Goal: Transaction & Acquisition: Download file/media

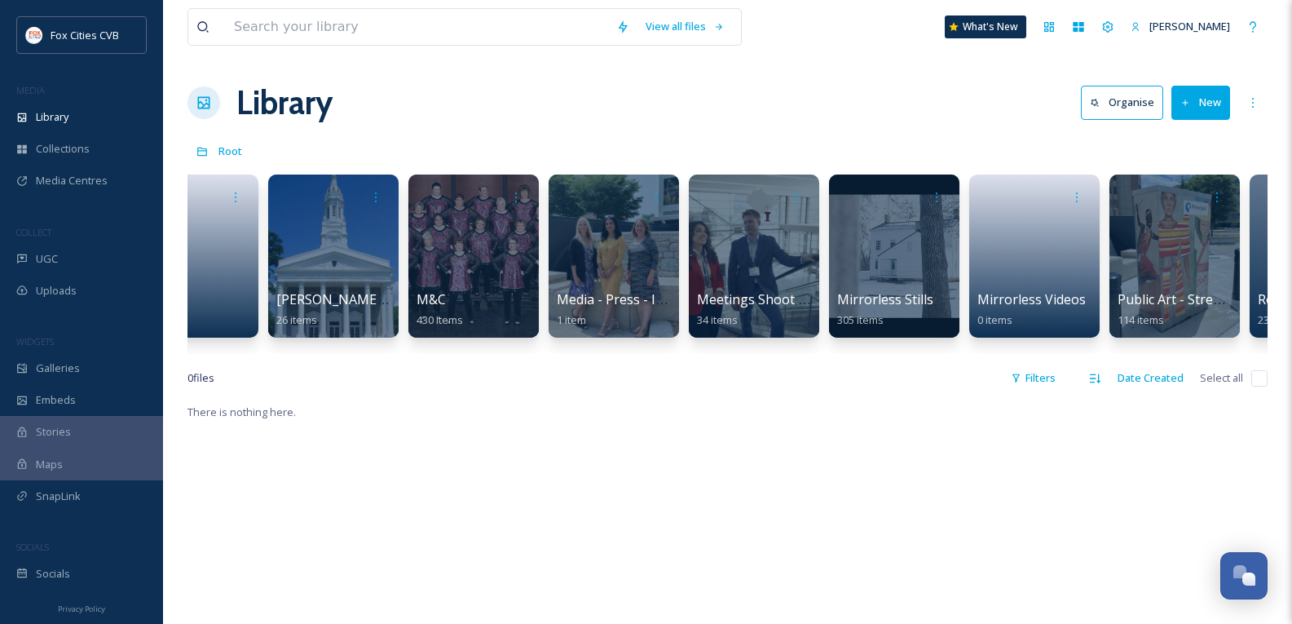
scroll to position [0, 1330]
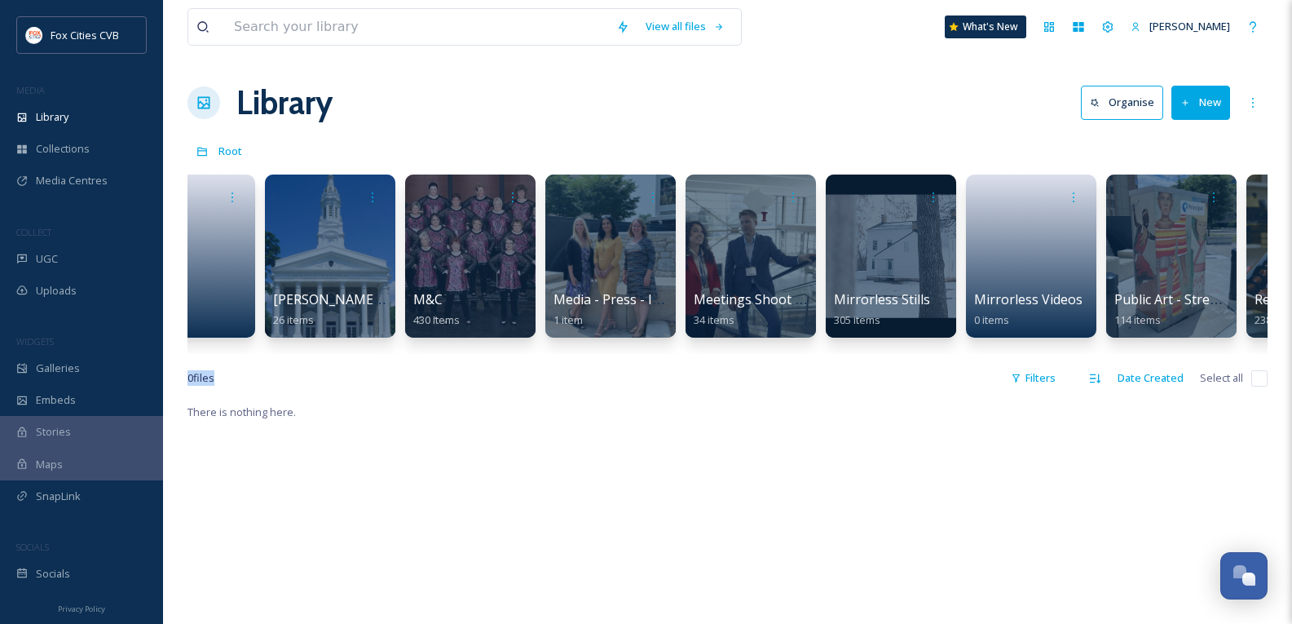
drag, startPoint x: 919, startPoint y: 368, endPoint x: 1034, endPoint y: 373, distance: 115.0
click at [1034, 373] on div "View all files What's New [PERSON_NAME] Library Organise New Root Your Selectio…" at bounding box center [727, 513] width 1129 height 1026
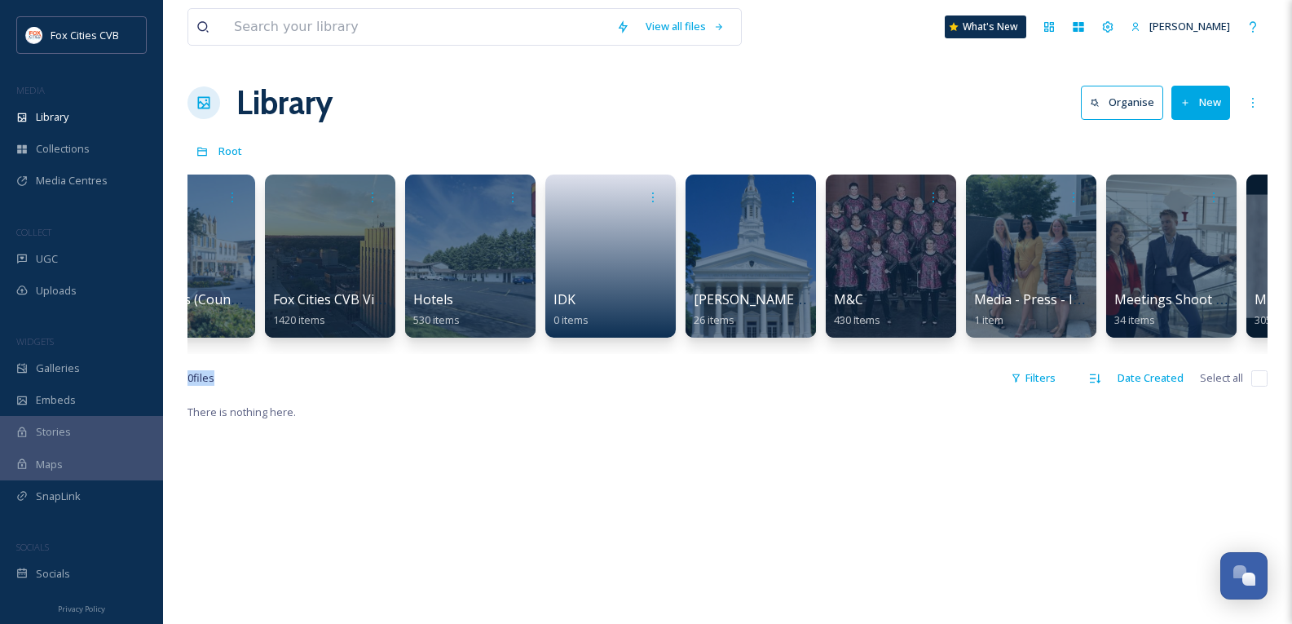
scroll to position [0, 0]
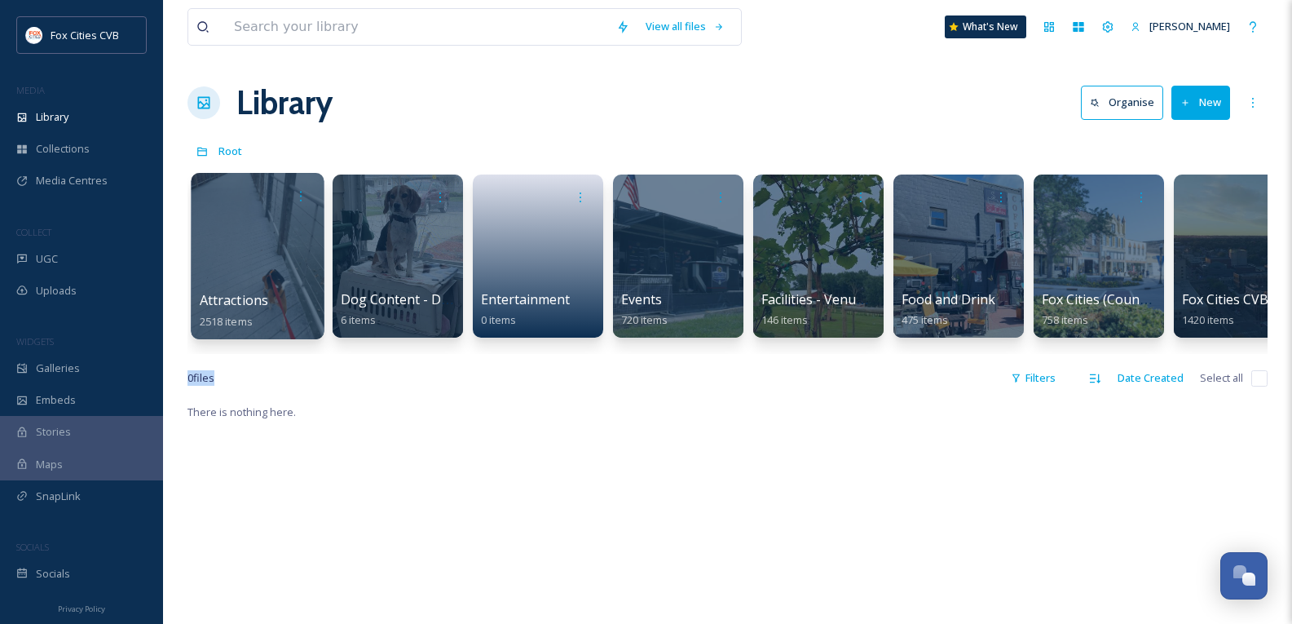
click at [297, 245] on div at bounding box center [257, 256] width 133 height 166
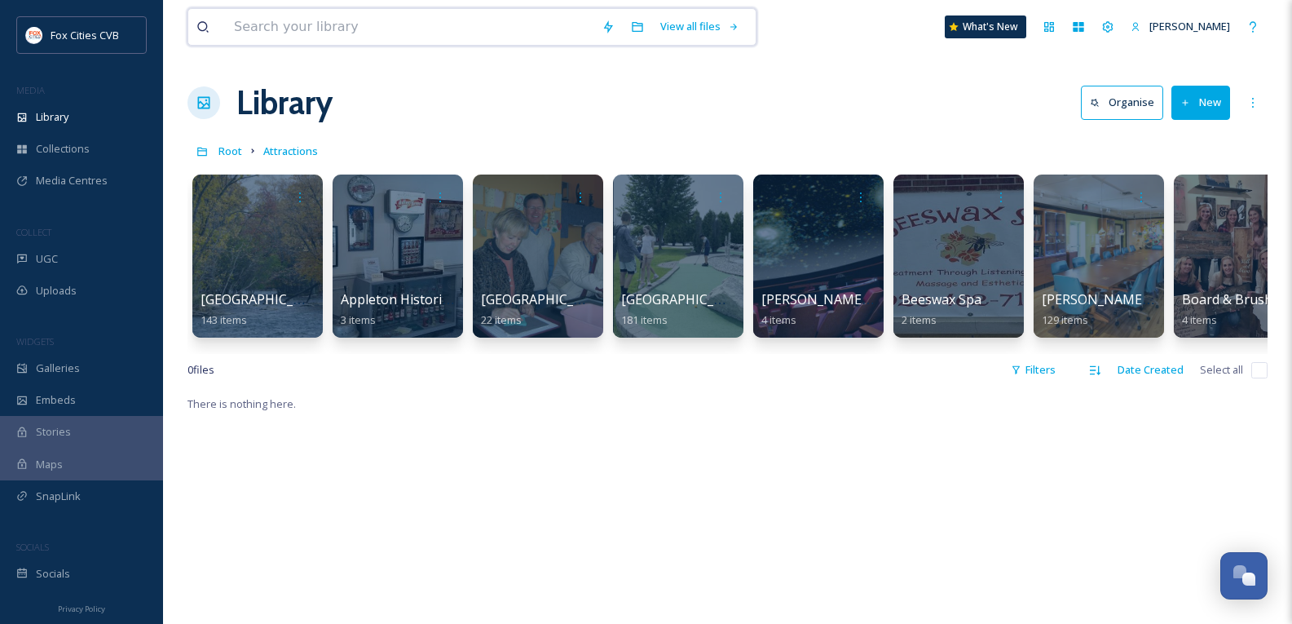
click at [372, 29] on input at bounding box center [410, 27] width 368 height 36
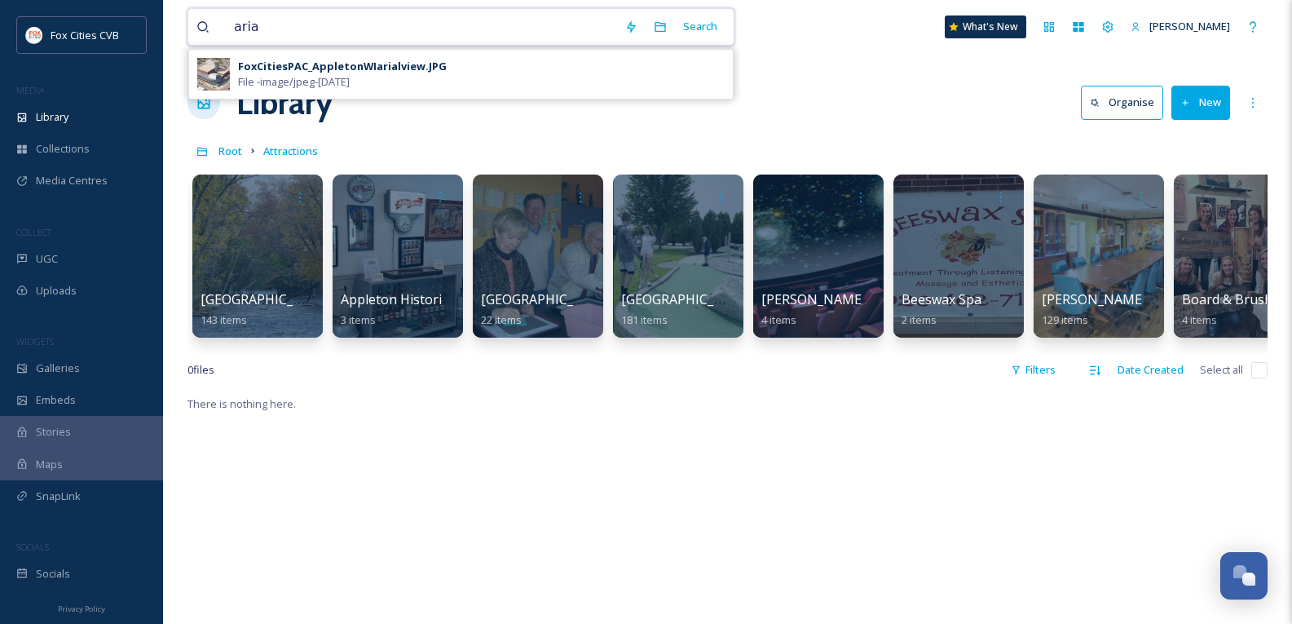
type input "aria"
click at [377, 69] on div "FoxCitiesPAC_AppletonWIarialview.JPG" at bounding box center [342, 66] width 209 height 15
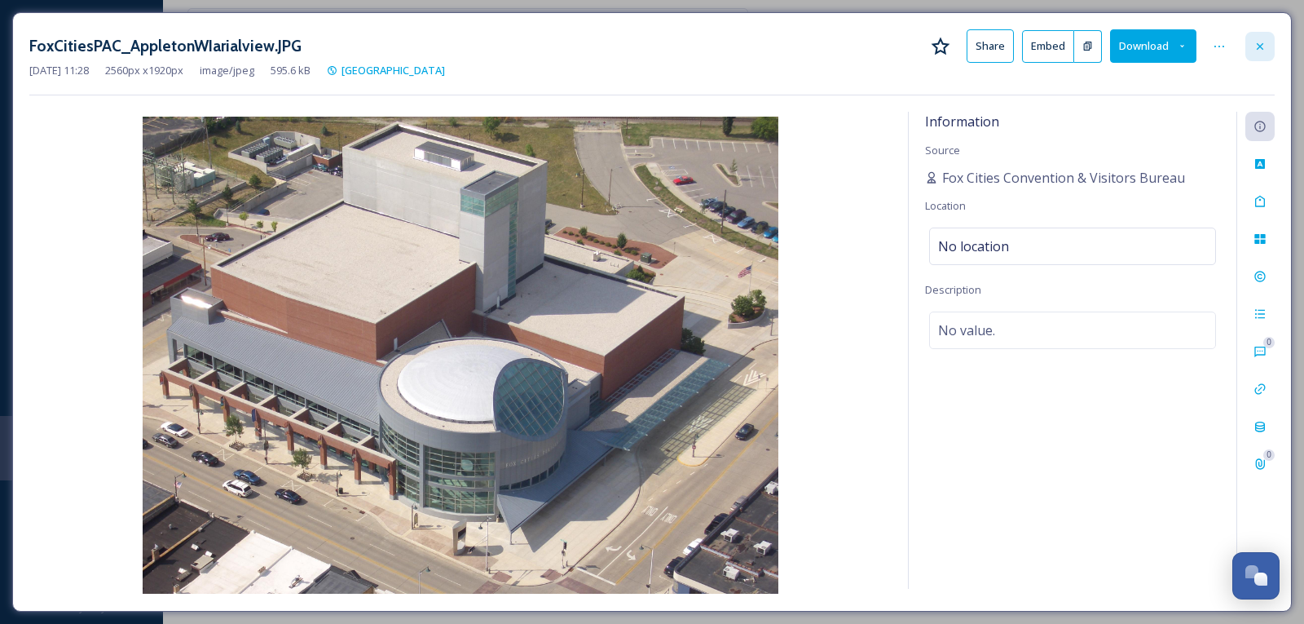
click at [1259, 48] on icon at bounding box center [1260, 45] width 7 height 7
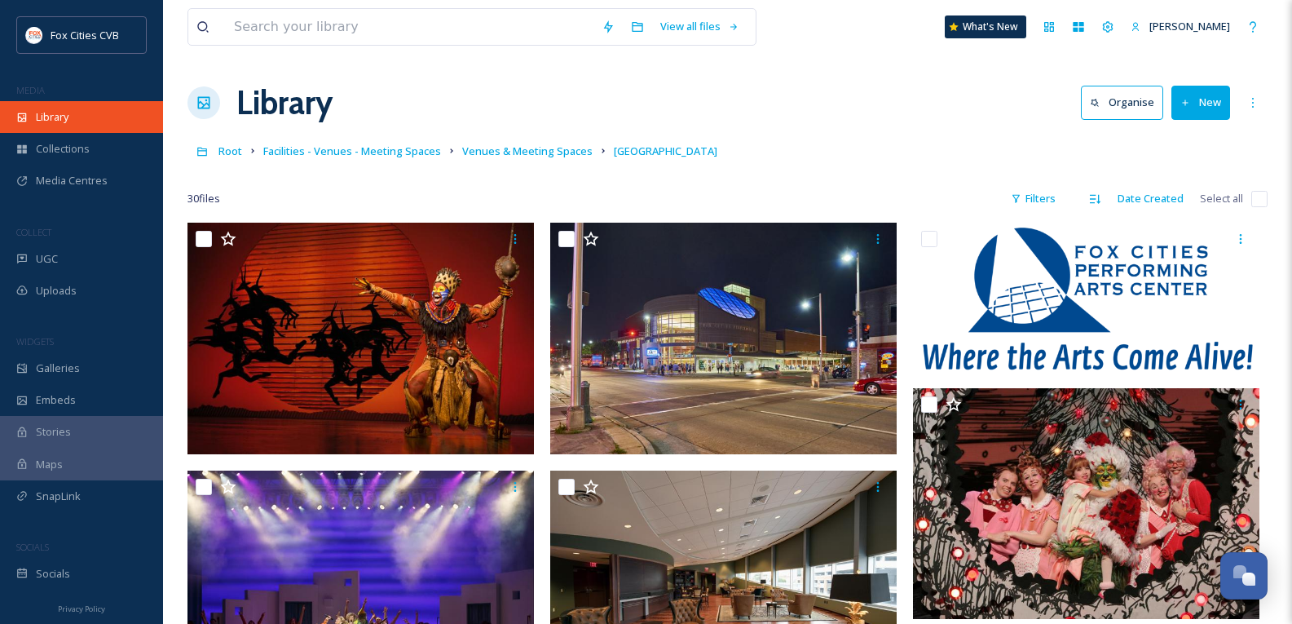
click at [88, 121] on div "Library" at bounding box center [81, 117] width 163 height 32
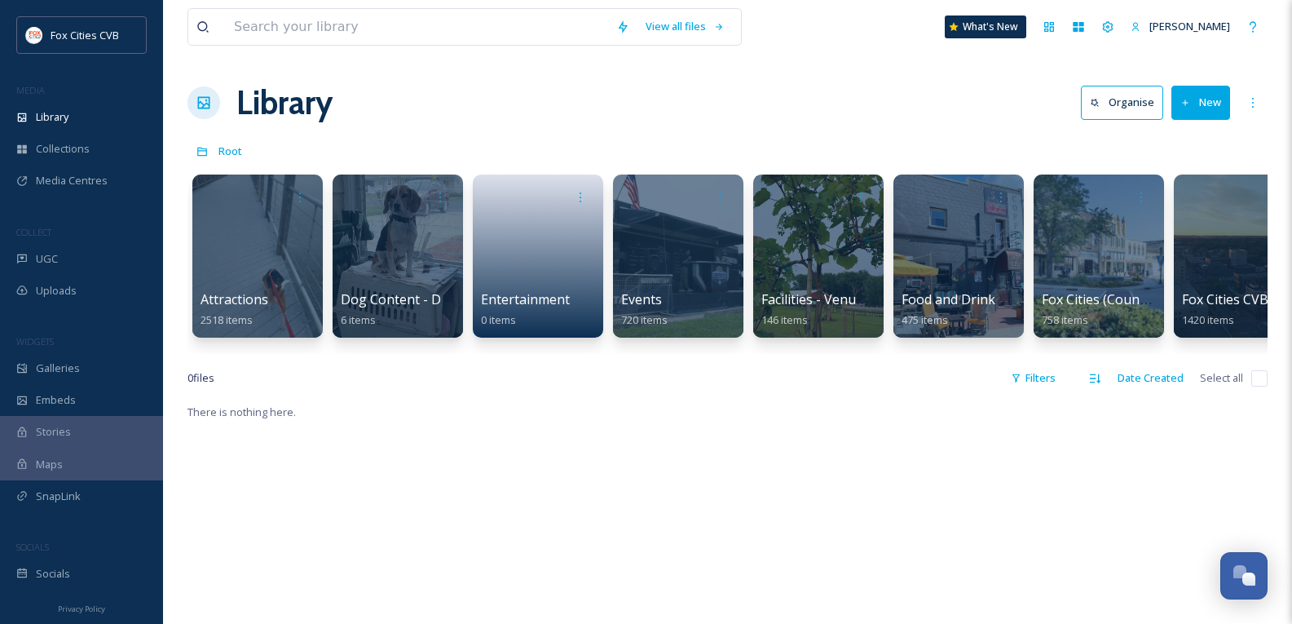
scroll to position [0, 308]
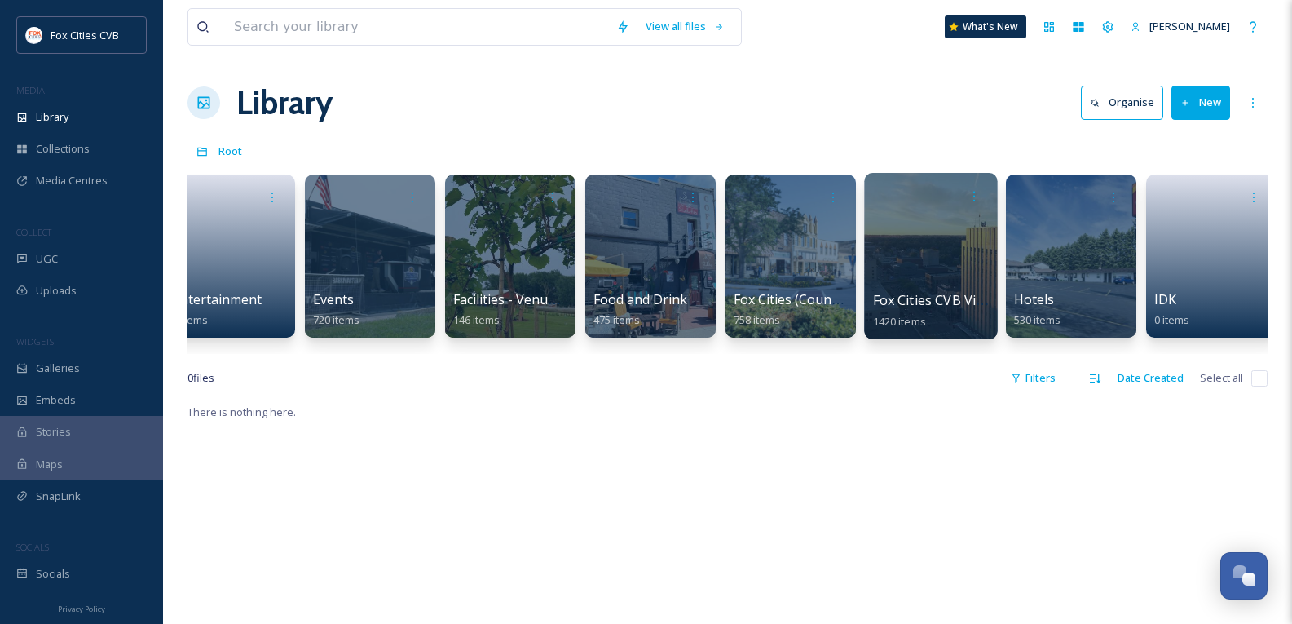
click at [925, 271] on div at bounding box center [930, 256] width 133 height 166
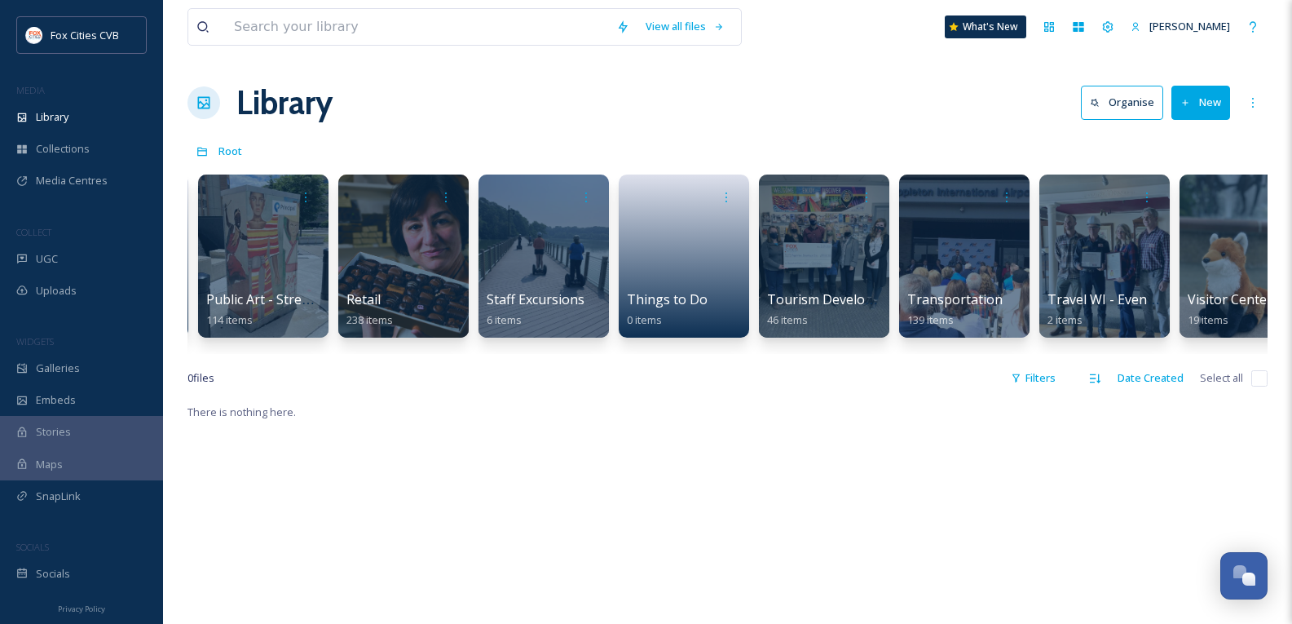
scroll to position [0, 2285]
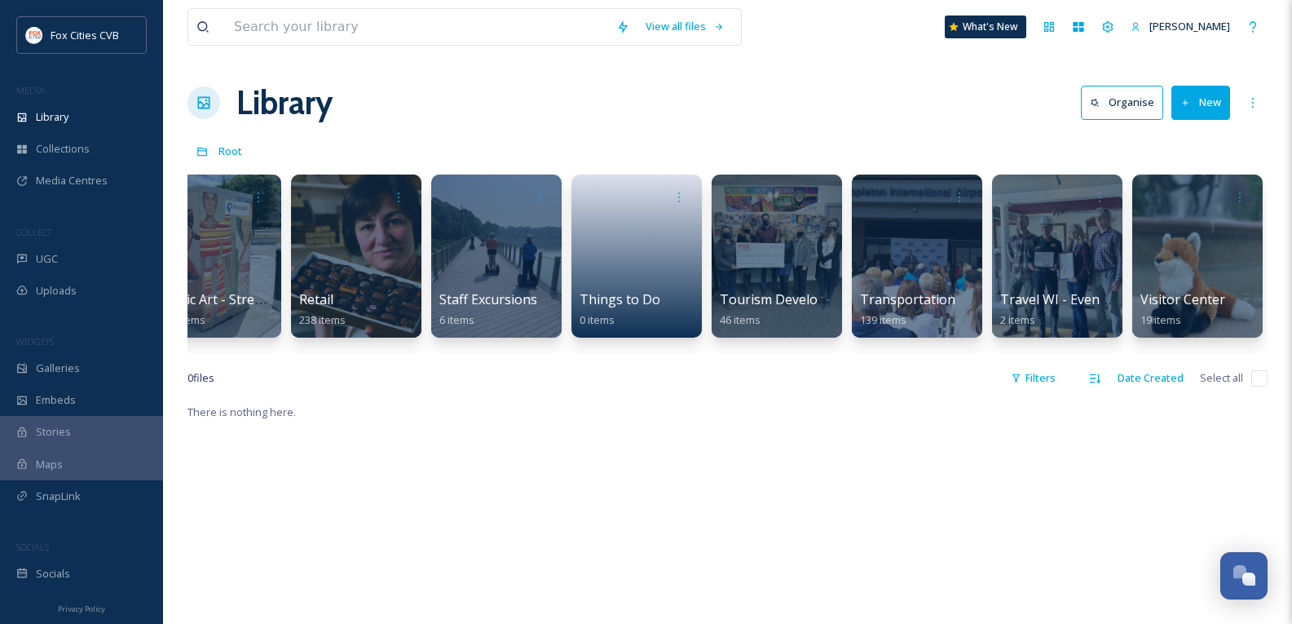
click at [195, 351] on div "Attractions 2518 items Dog Content - Dog Friendly 6 items Entertainment 0 items…" at bounding box center [727, 259] width 1080 height 187
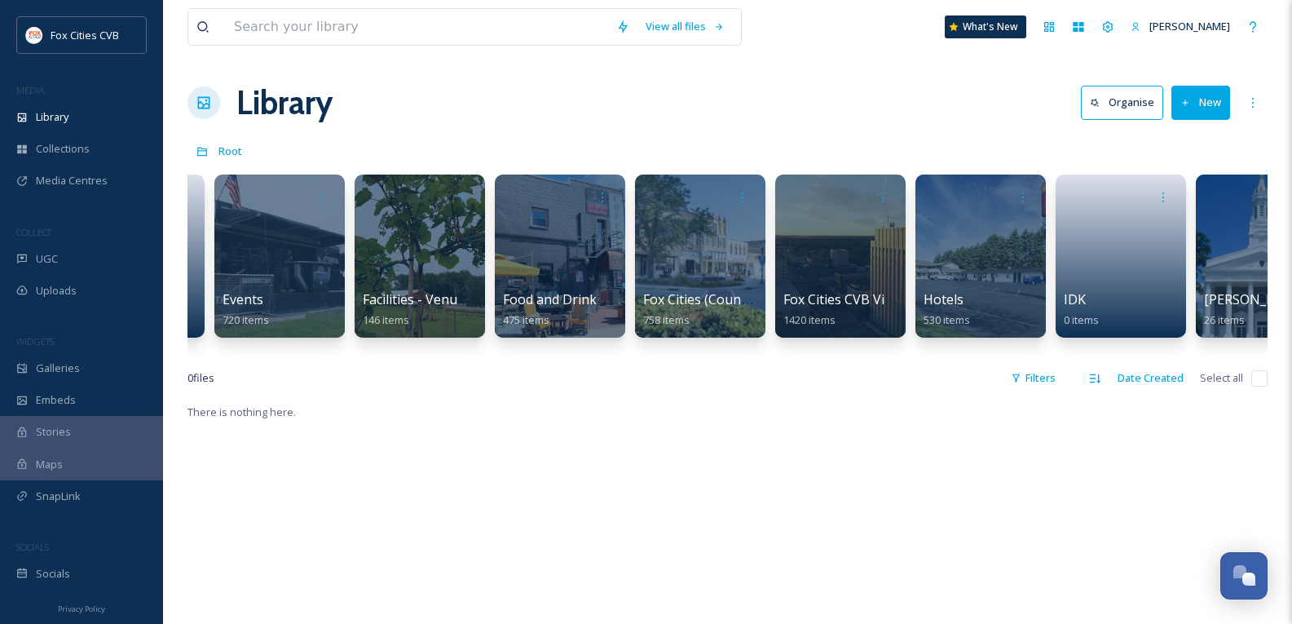
scroll to position [0, 383]
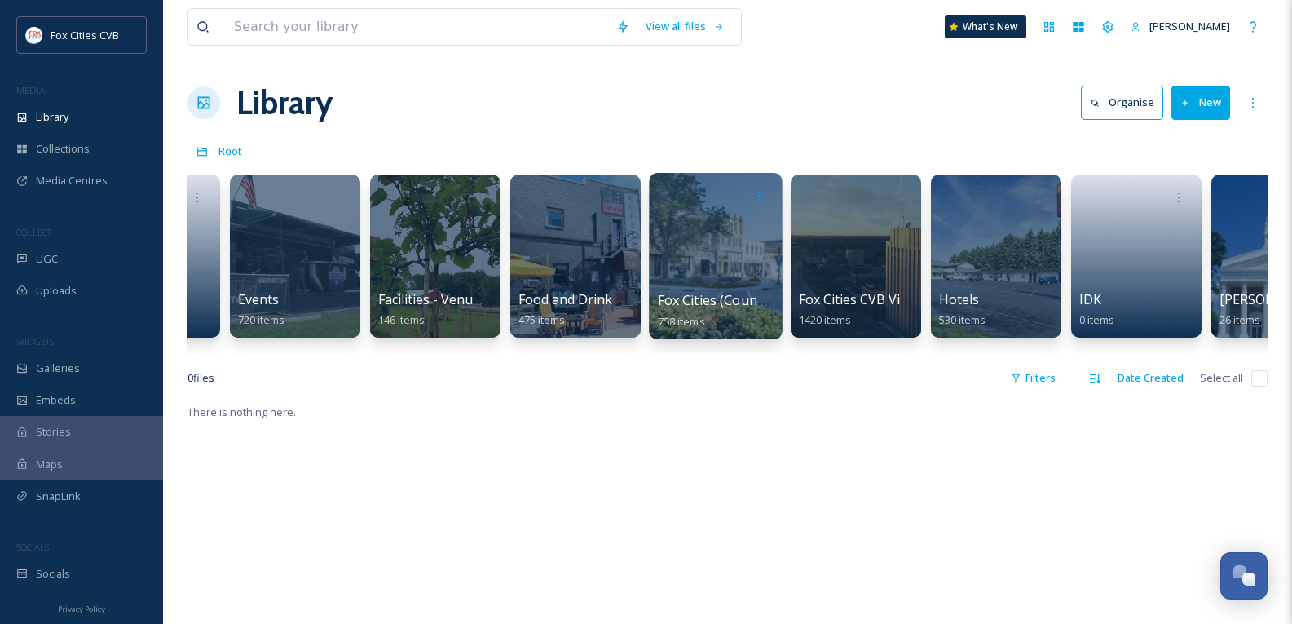
click at [669, 245] on div at bounding box center [715, 256] width 133 height 166
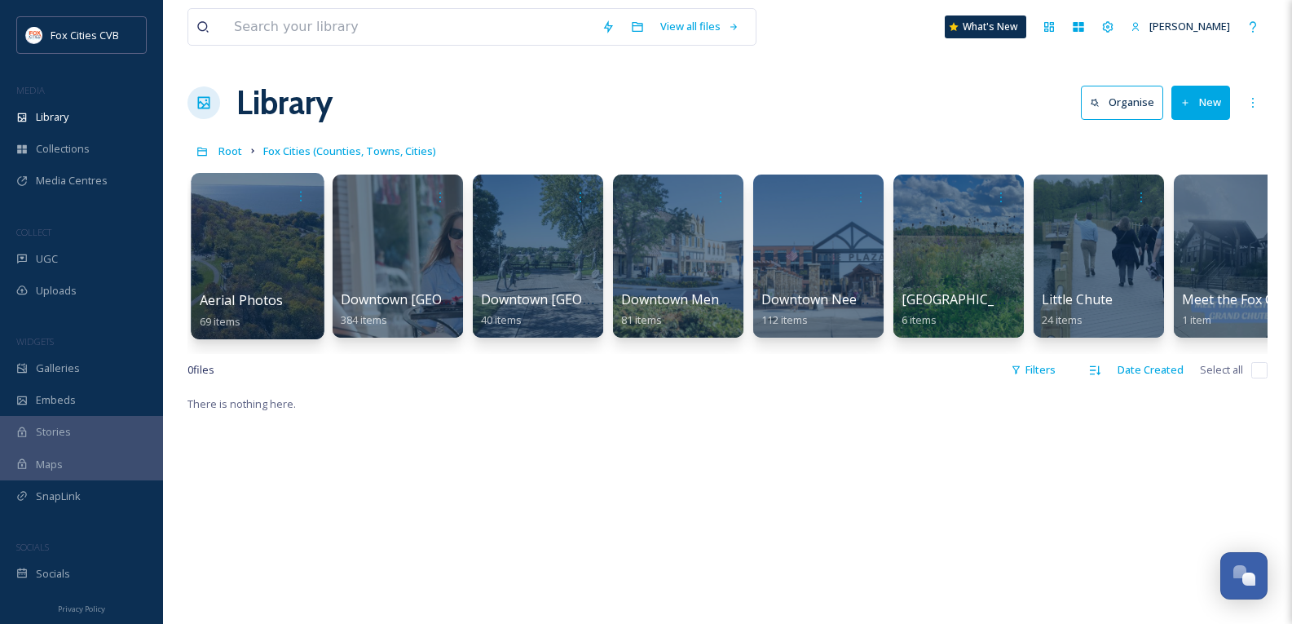
click at [280, 258] on div at bounding box center [257, 256] width 133 height 166
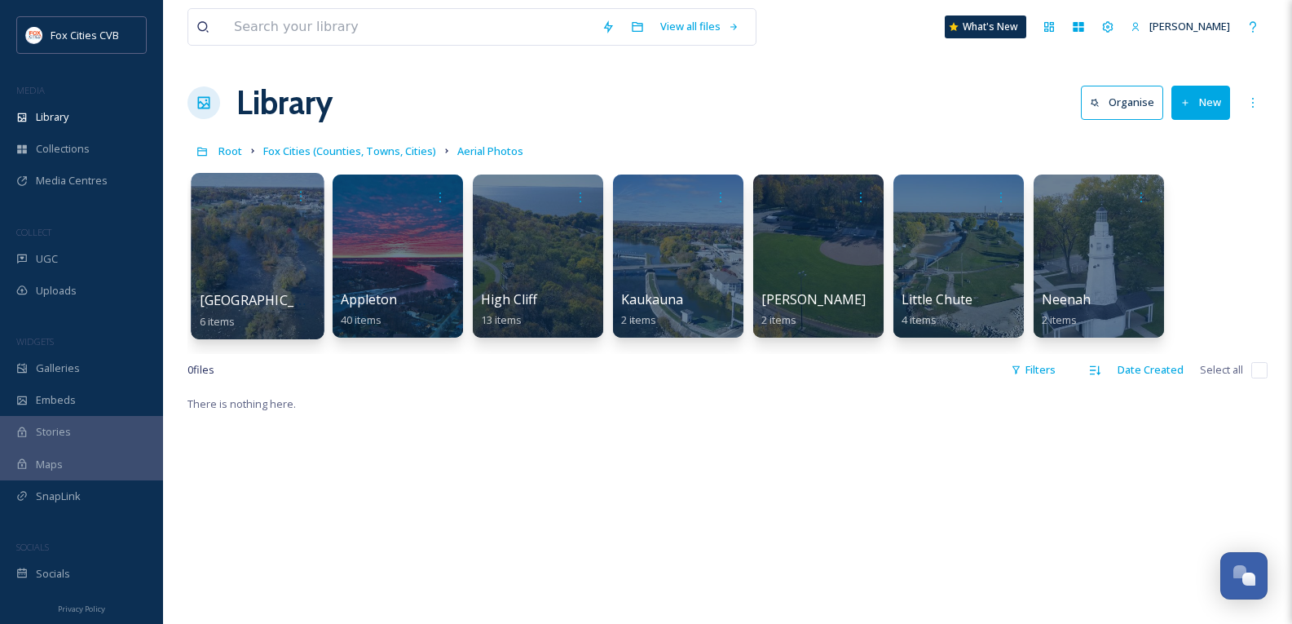
click at [308, 235] on div at bounding box center [257, 256] width 133 height 166
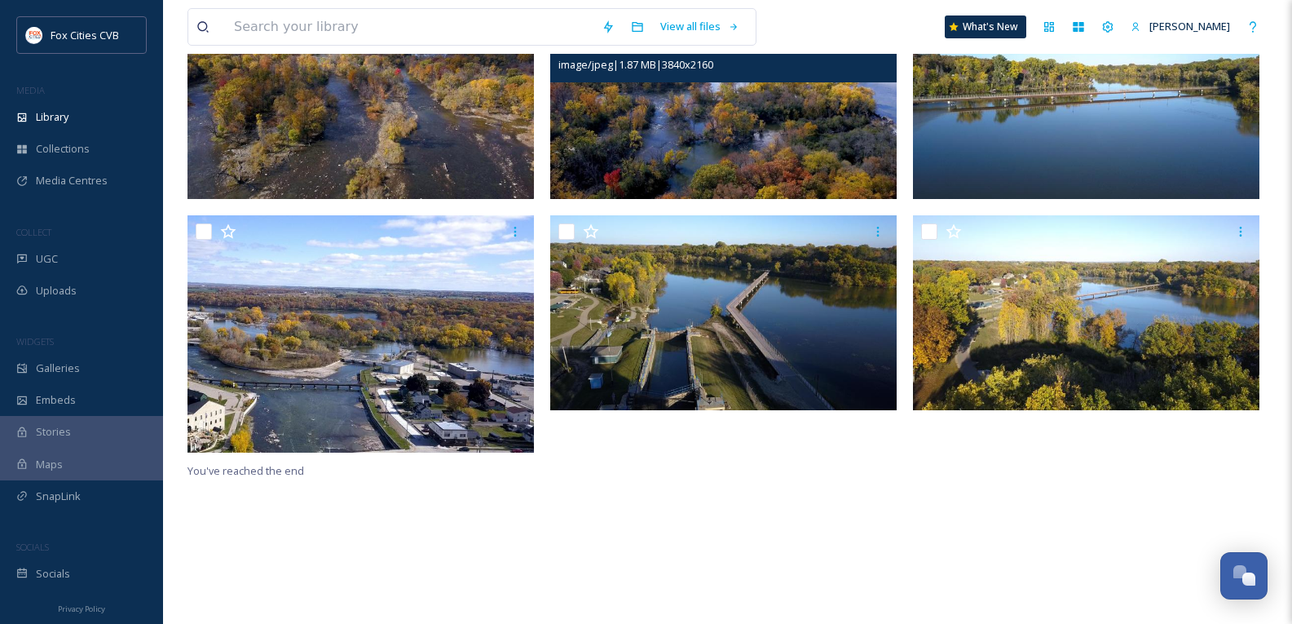
scroll to position [223, 0]
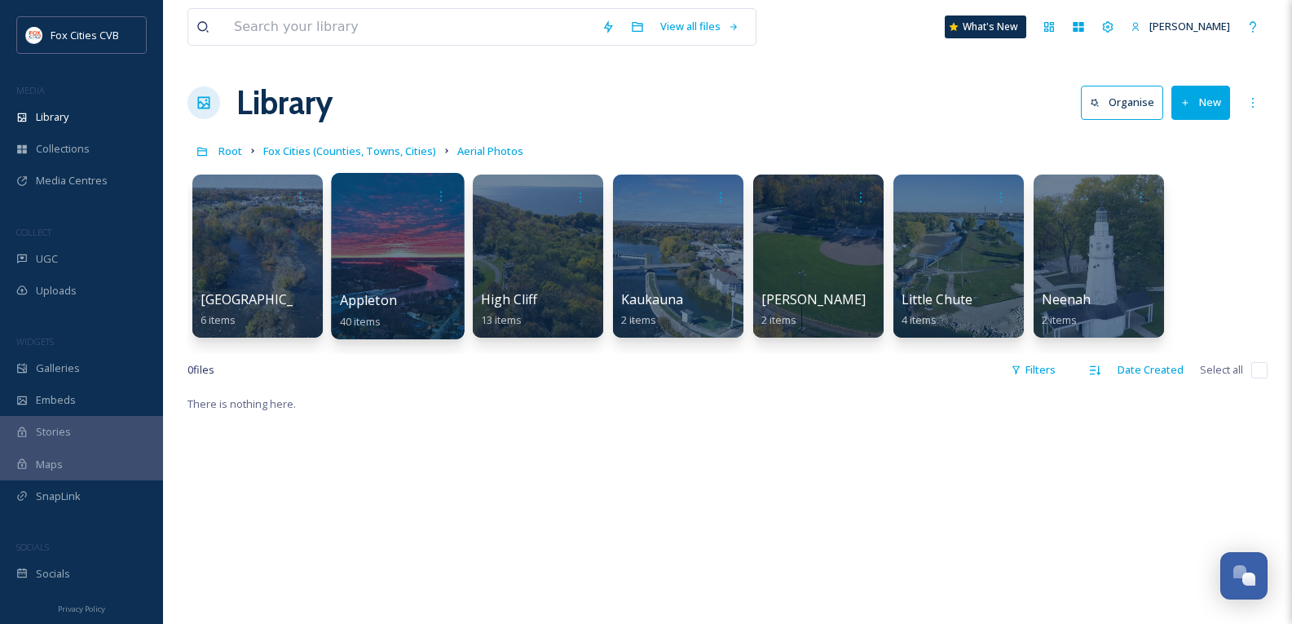
click at [359, 231] on div at bounding box center [397, 256] width 133 height 166
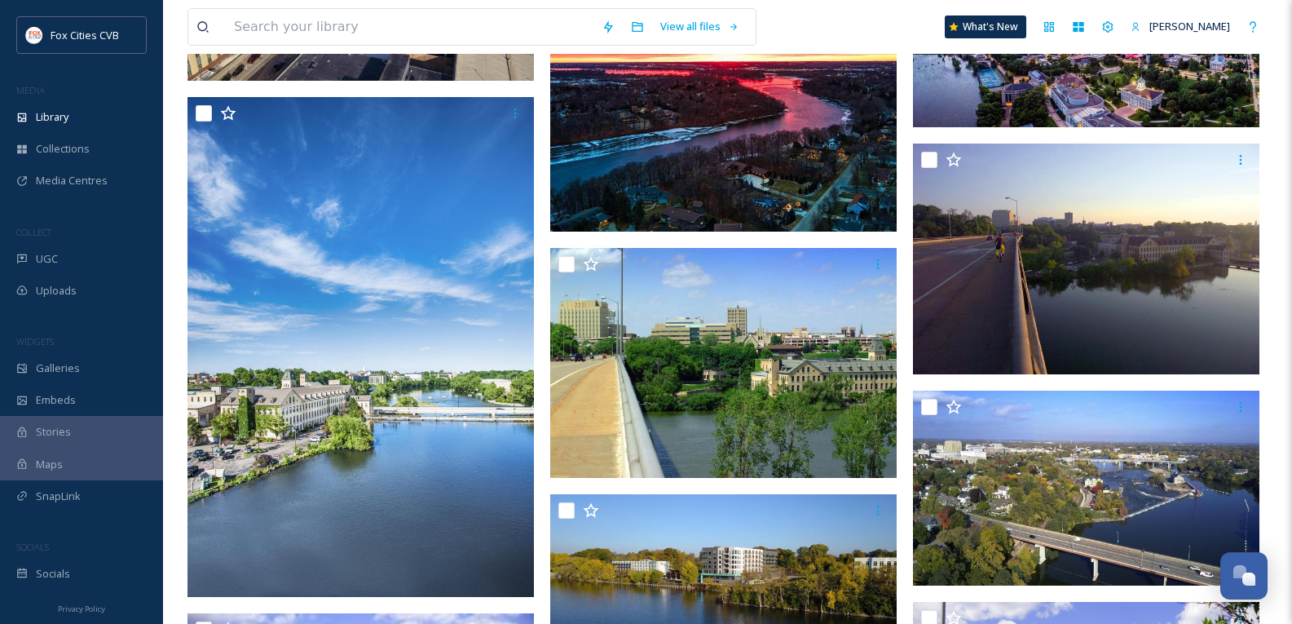
scroll to position [695, 0]
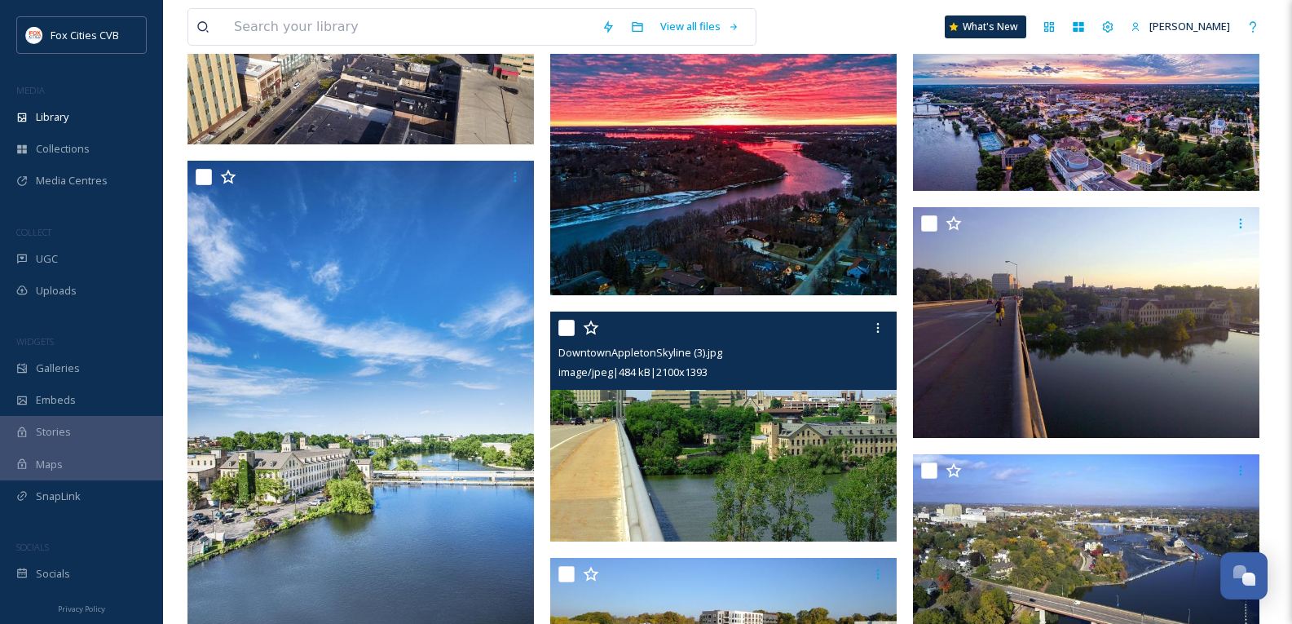
click at [781, 465] on img at bounding box center [723, 426] width 346 height 230
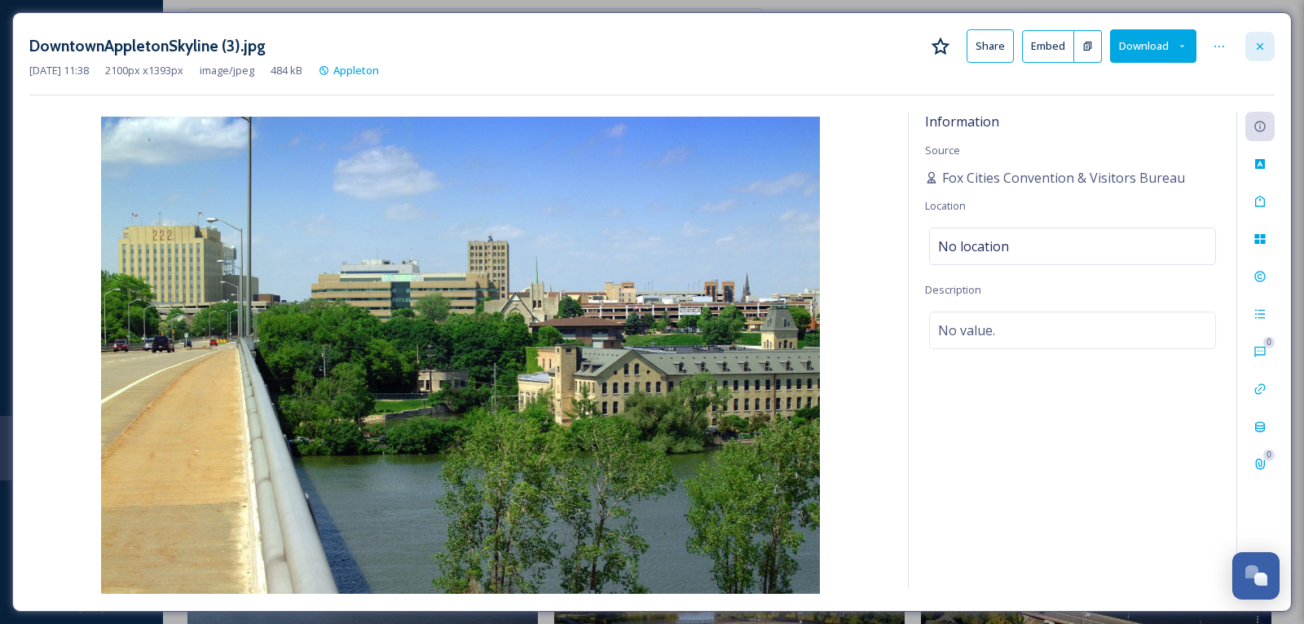
click at [1255, 52] on icon at bounding box center [1260, 46] width 13 height 13
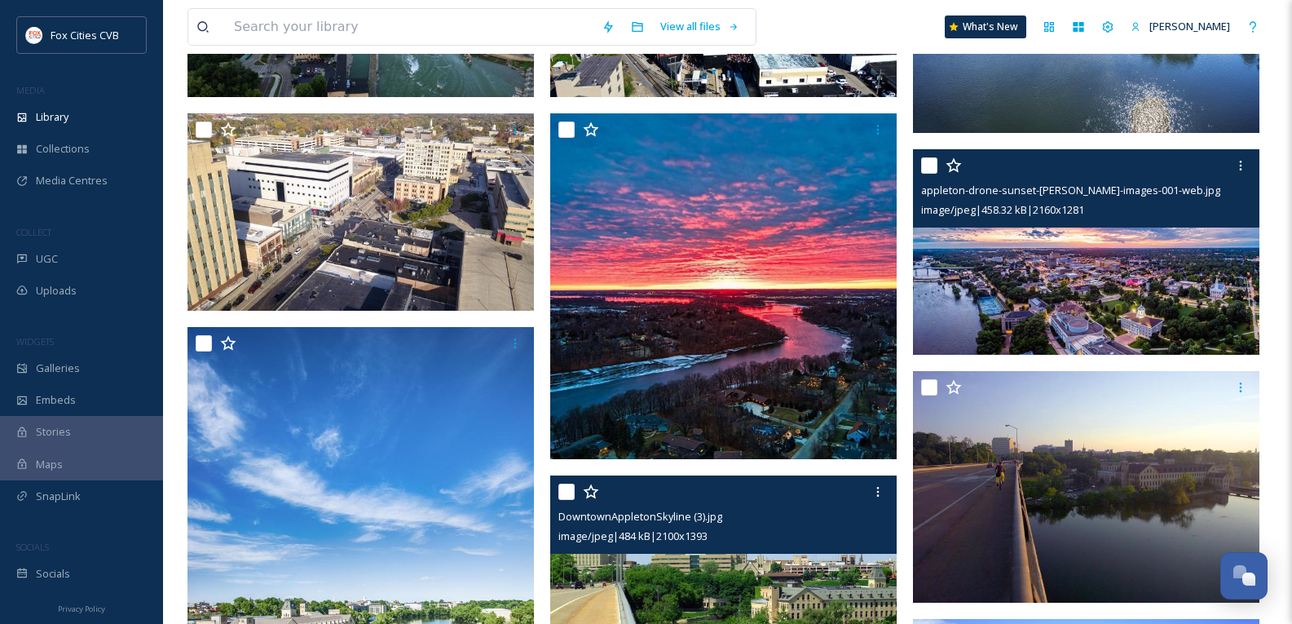
scroll to position [532, 0]
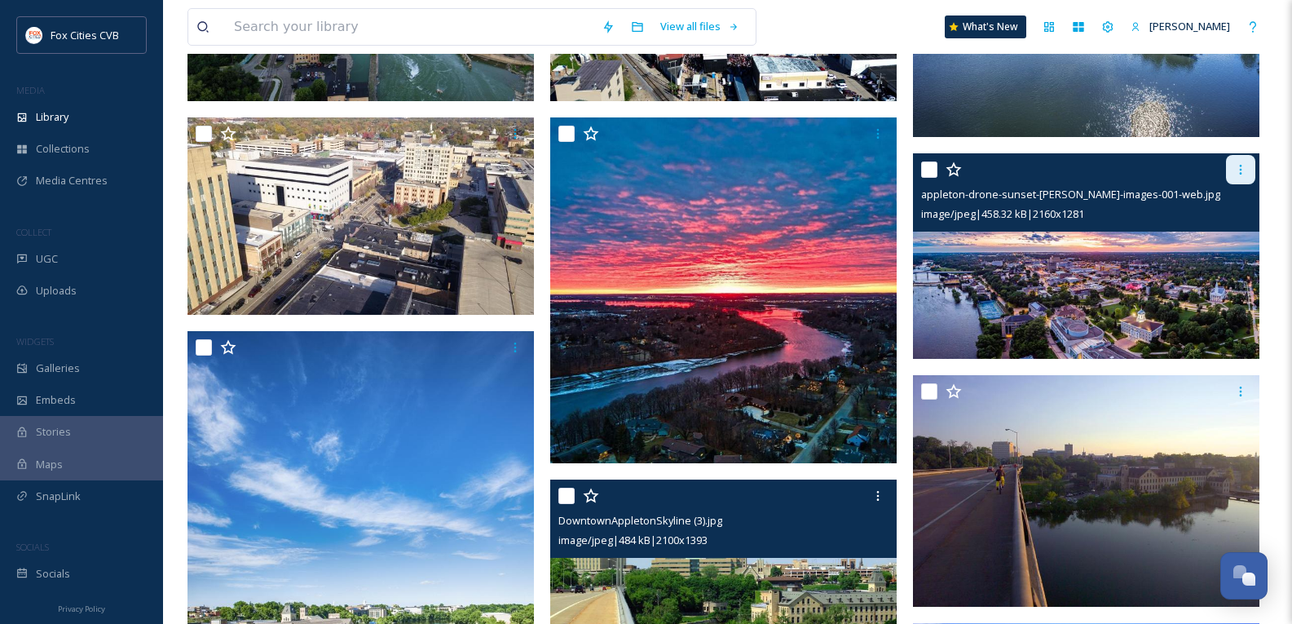
click at [1242, 167] on icon at bounding box center [1240, 169] width 13 height 13
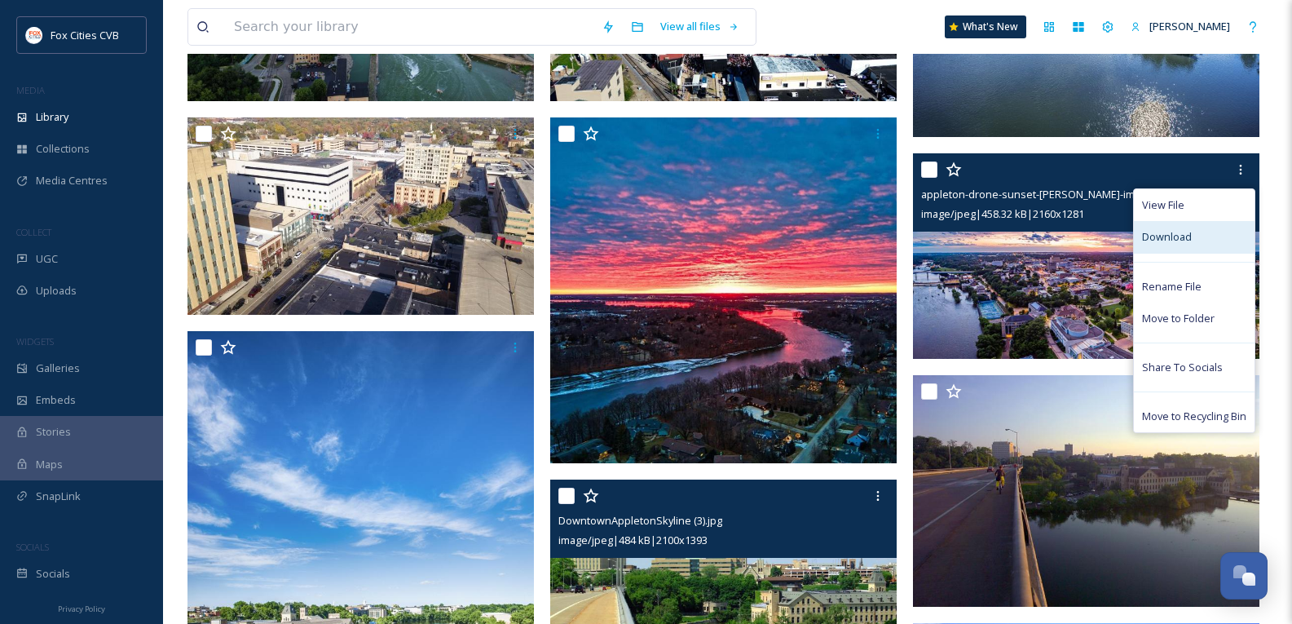
click at [1193, 235] on div "Download" at bounding box center [1194, 237] width 121 height 32
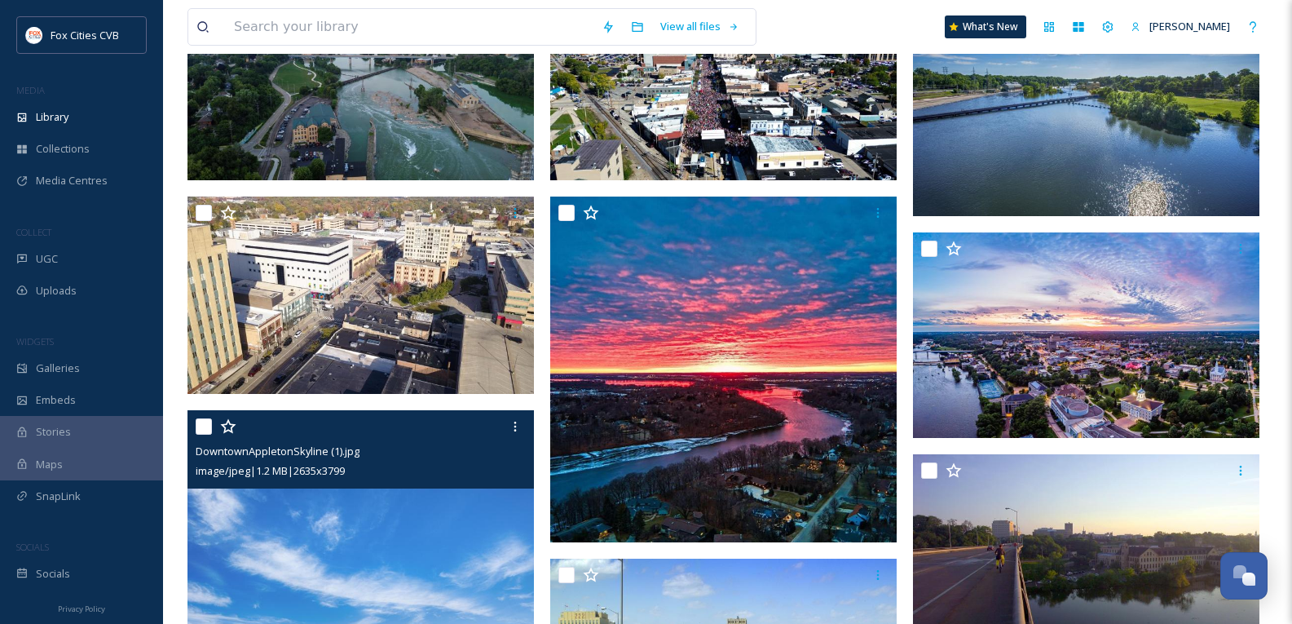
scroll to position [0, 0]
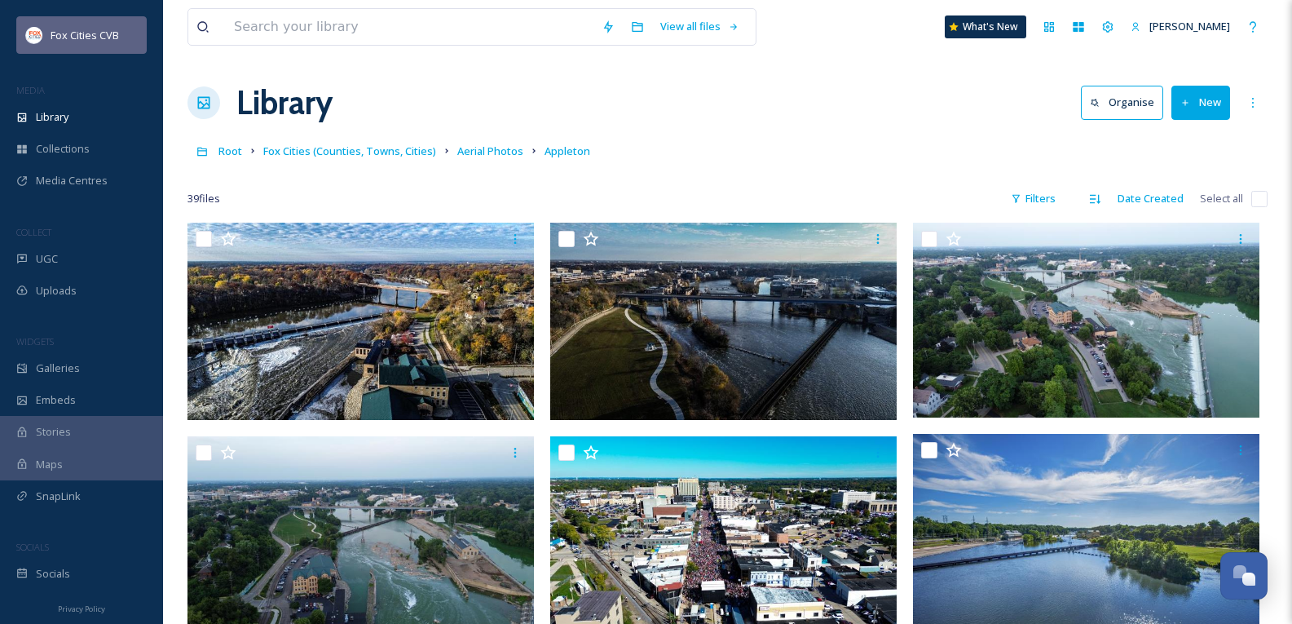
click at [69, 36] on span "Fox Cities CVB" at bounding box center [85, 35] width 68 height 15
